Goal: Check status: Check status

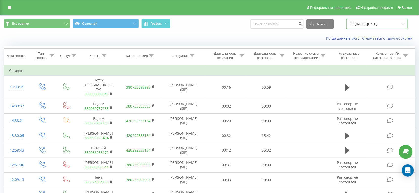
click at [378, 24] on input "[DATE] - [DATE]" at bounding box center [376, 24] width 61 height 10
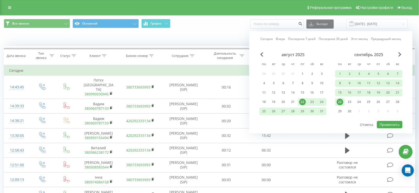
click at [339, 103] on div "22" at bounding box center [340, 102] width 7 height 7
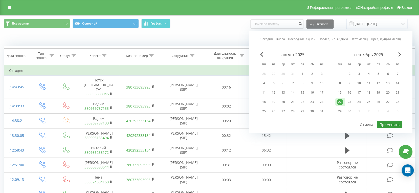
click at [383, 121] on button "Применить" at bounding box center [390, 124] width 26 height 7
type input "[DATE] - [DATE]"
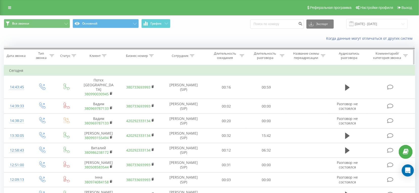
click at [265, 50] on div at bounding box center [209, 48] width 411 height 4
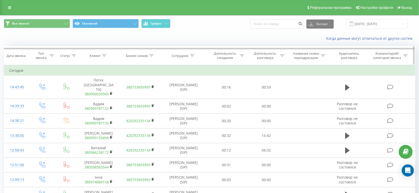
click at [265, 60] on th "Длительность разговора" at bounding box center [266, 55] width 40 height 19
click at [273, 55] on div "Длительность разговора" at bounding box center [264, 55] width 27 height 9
click at [271, 82] on div "Равно" at bounding box center [263, 80] width 37 height 8
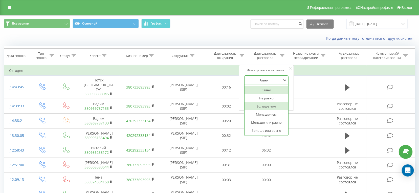
click at [263, 104] on div "Больше чем" at bounding box center [266, 106] width 44 height 8
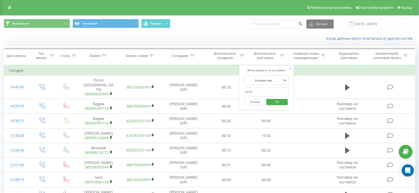
click at [264, 94] on input "text" at bounding box center [266, 91] width 44 height 9
type input "28"
click at [274, 100] on span "OK" at bounding box center [277, 102] width 14 height 8
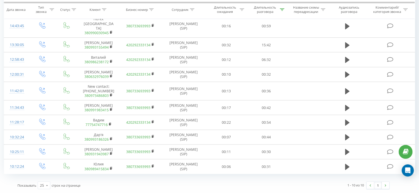
scroll to position [52, 0]
